Goal: Obtain resource: Download file/media

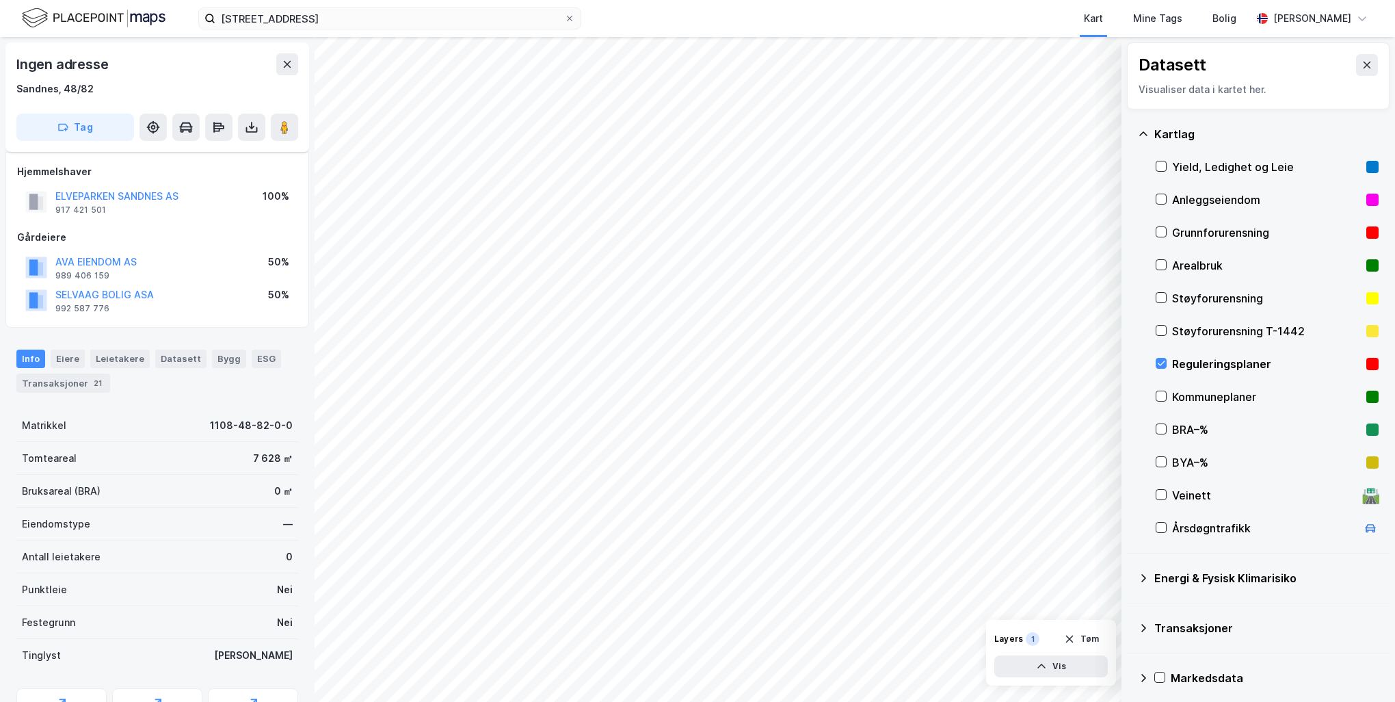
scroll to position [73, 0]
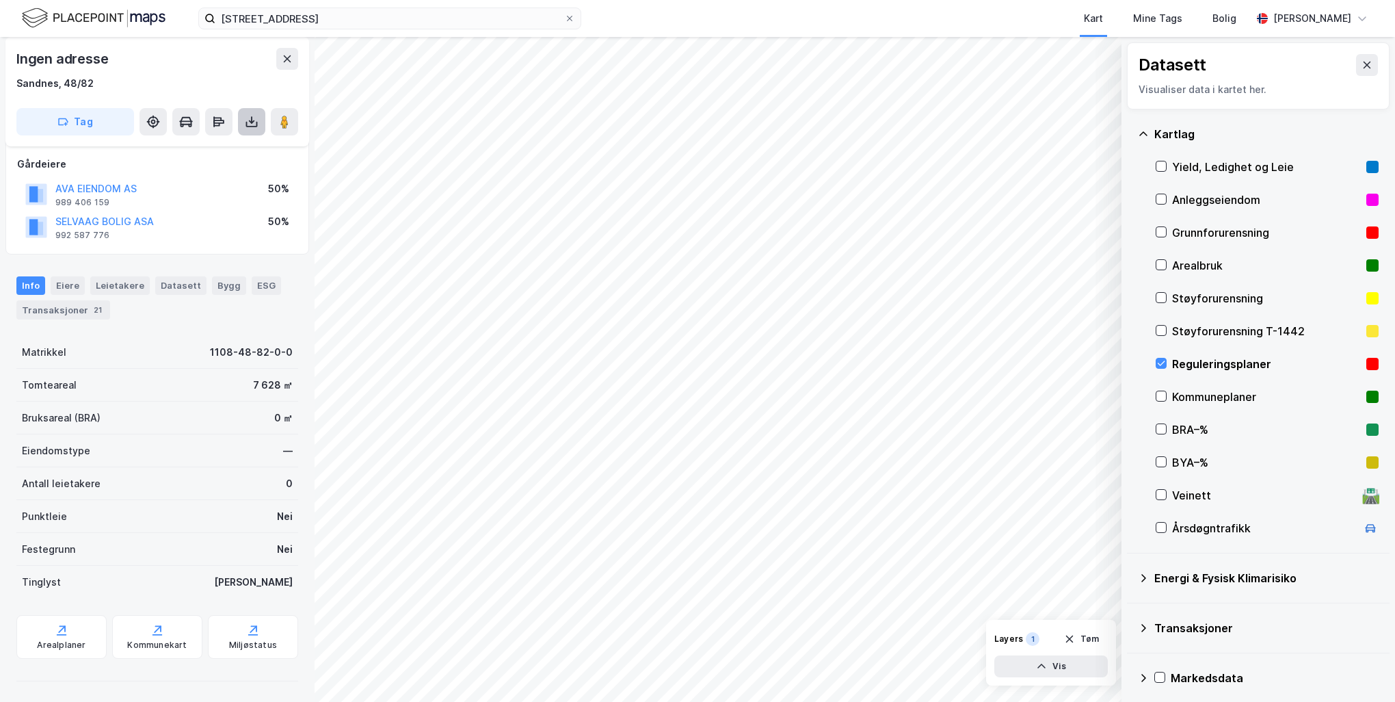
click at [248, 123] on icon at bounding box center [252, 122] width 14 height 14
click at [212, 149] on div "Last ned grunnbok" at bounding box center [183, 149] width 79 height 11
click at [993, 10] on div "Kart Mine Tags Bolig" at bounding box center [949, 18] width 605 height 37
click at [1164, 365] on icon at bounding box center [1162, 363] width 10 height 10
click at [1163, 399] on icon at bounding box center [1162, 396] width 10 height 10
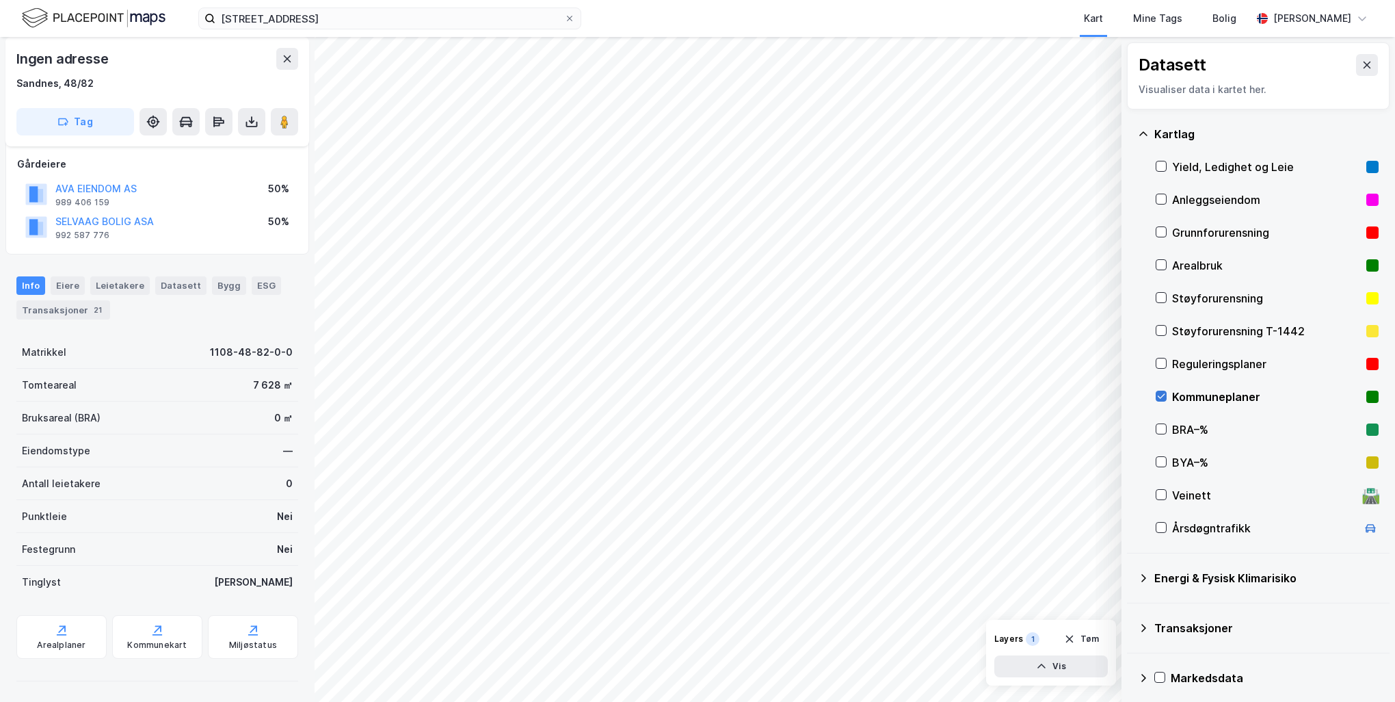
click at [1163, 399] on icon at bounding box center [1162, 396] width 10 height 10
click at [1159, 363] on icon at bounding box center [1162, 363] width 8 height 5
